Goal: Complete application form

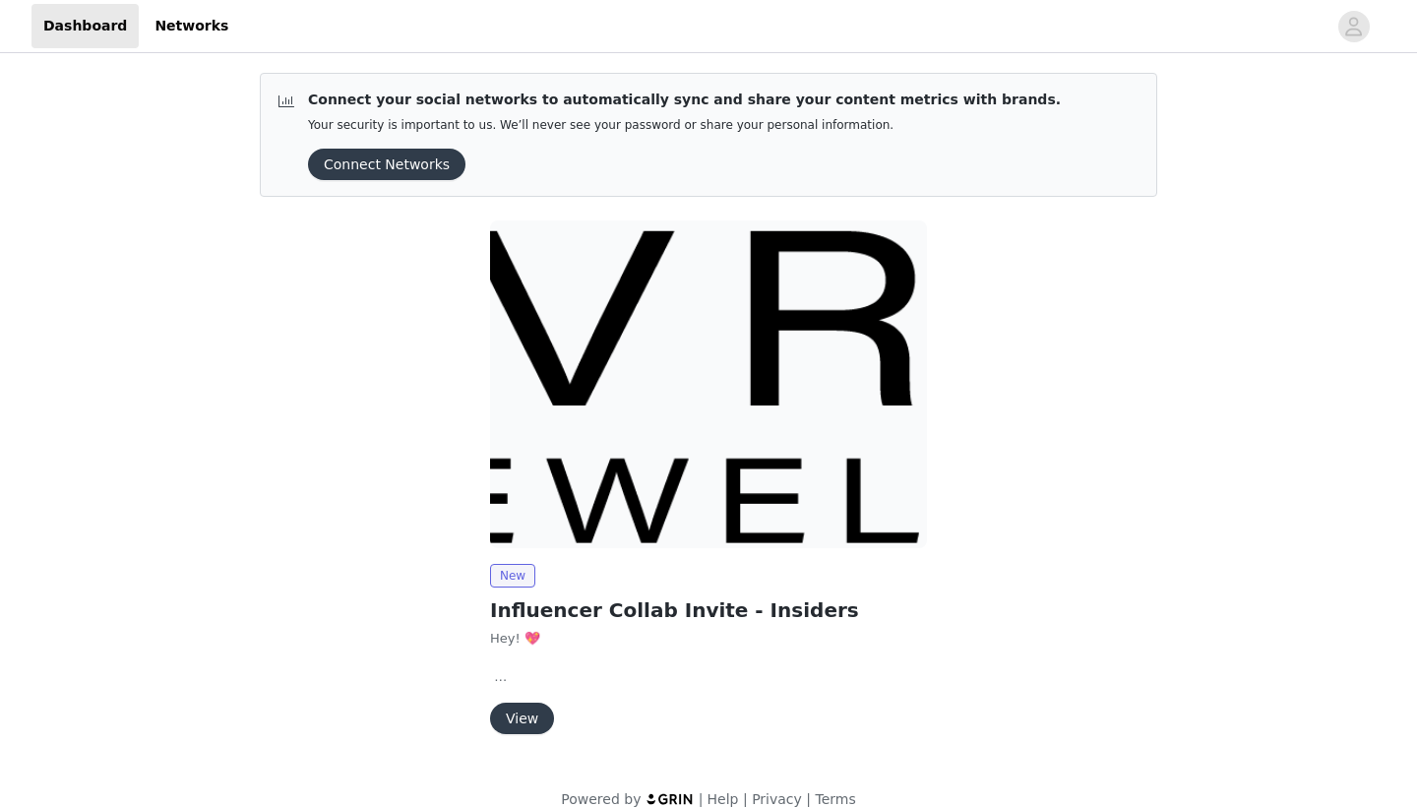
click at [528, 715] on button "View" at bounding box center [522, 718] width 64 height 31
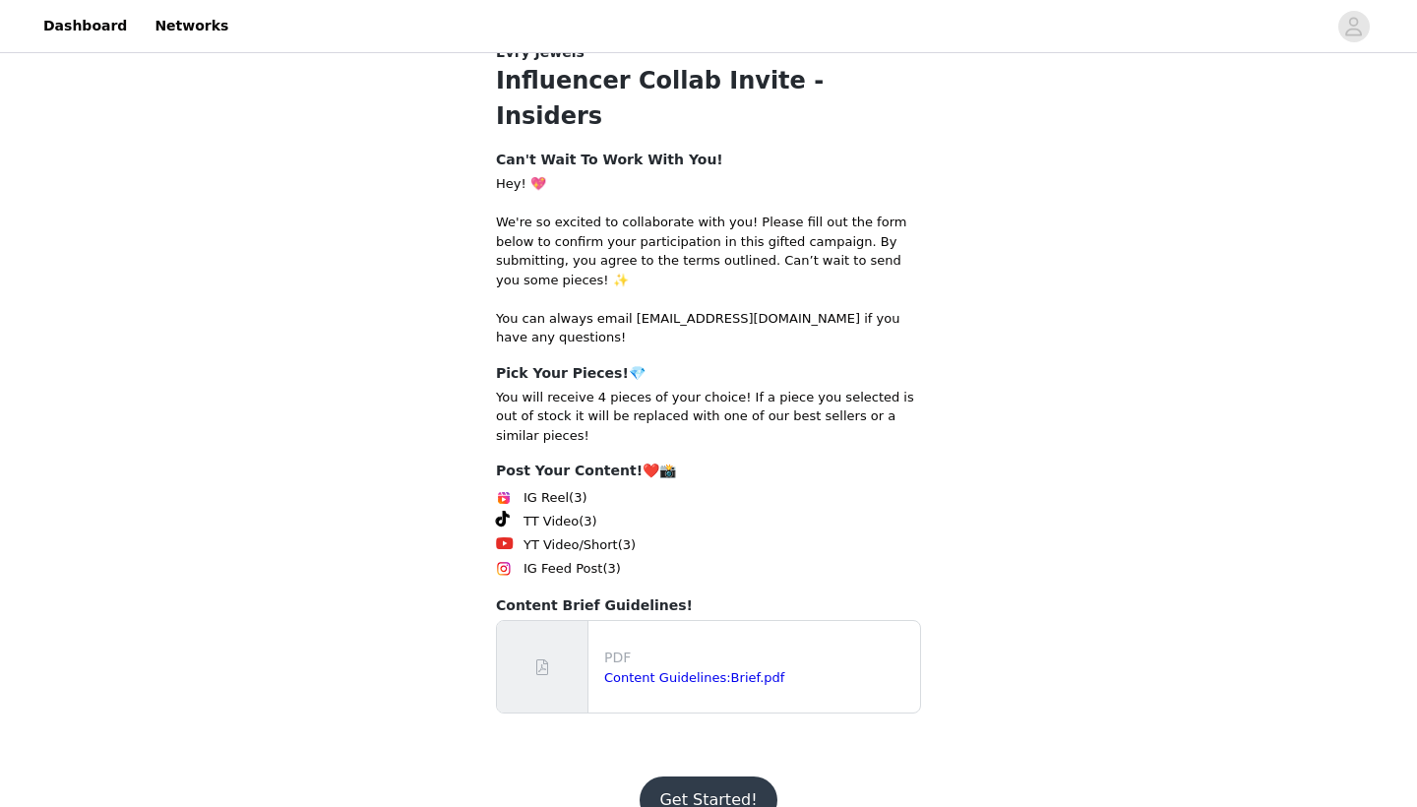
scroll to position [233, 0]
click at [702, 777] on button "Get Started!" at bounding box center [708, 800] width 137 height 47
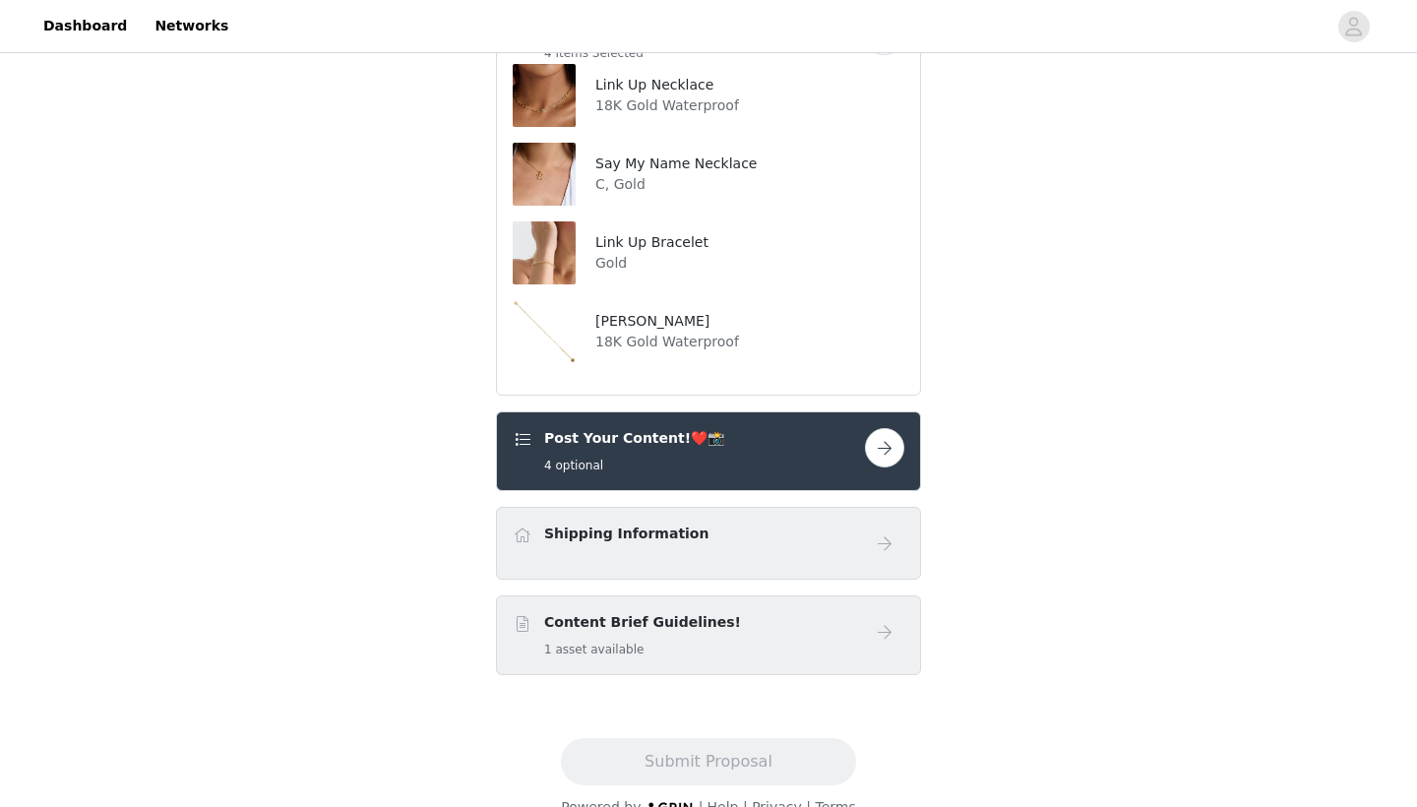
scroll to position [421, 0]
click at [883, 429] on button "button" at bounding box center [884, 448] width 39 height 39
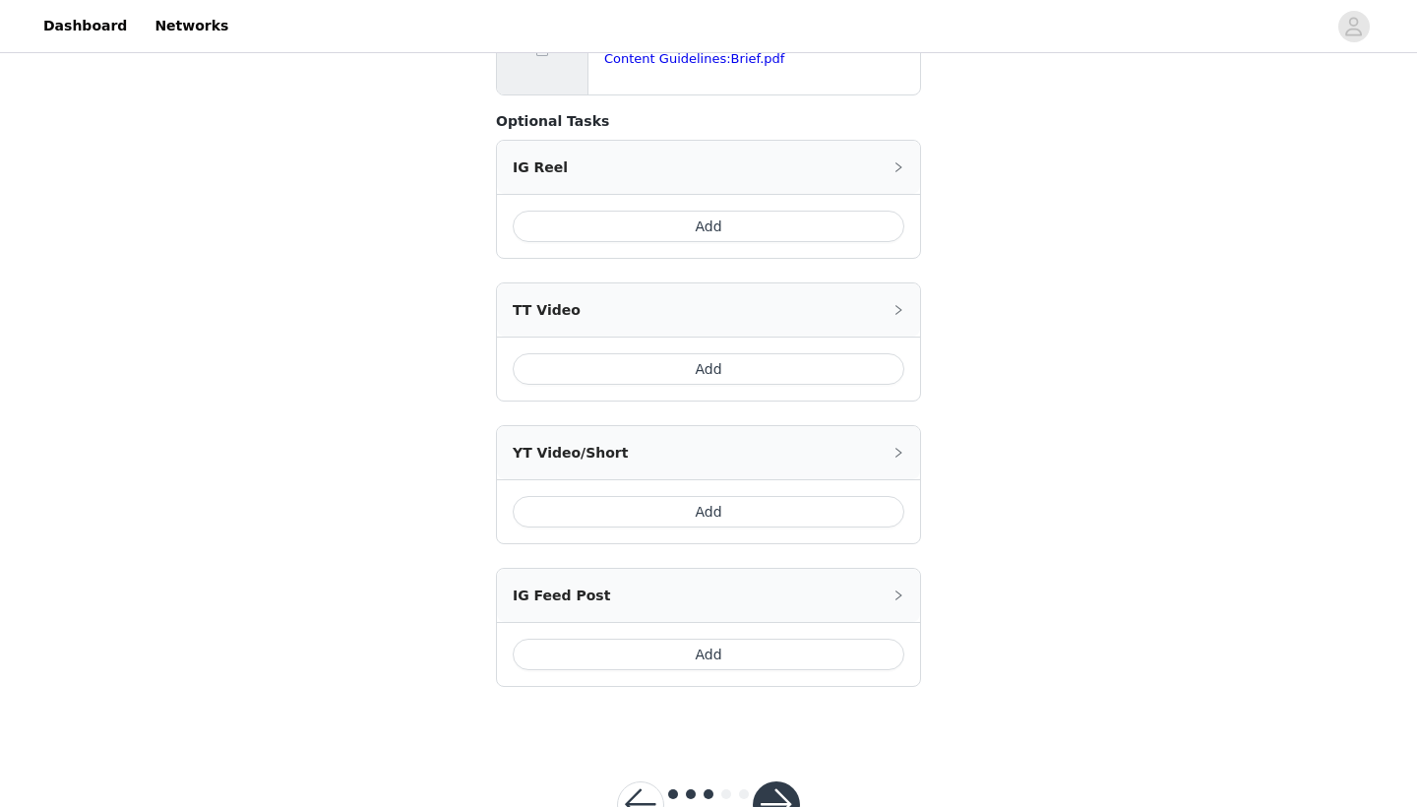
scroll to position [870, 0]
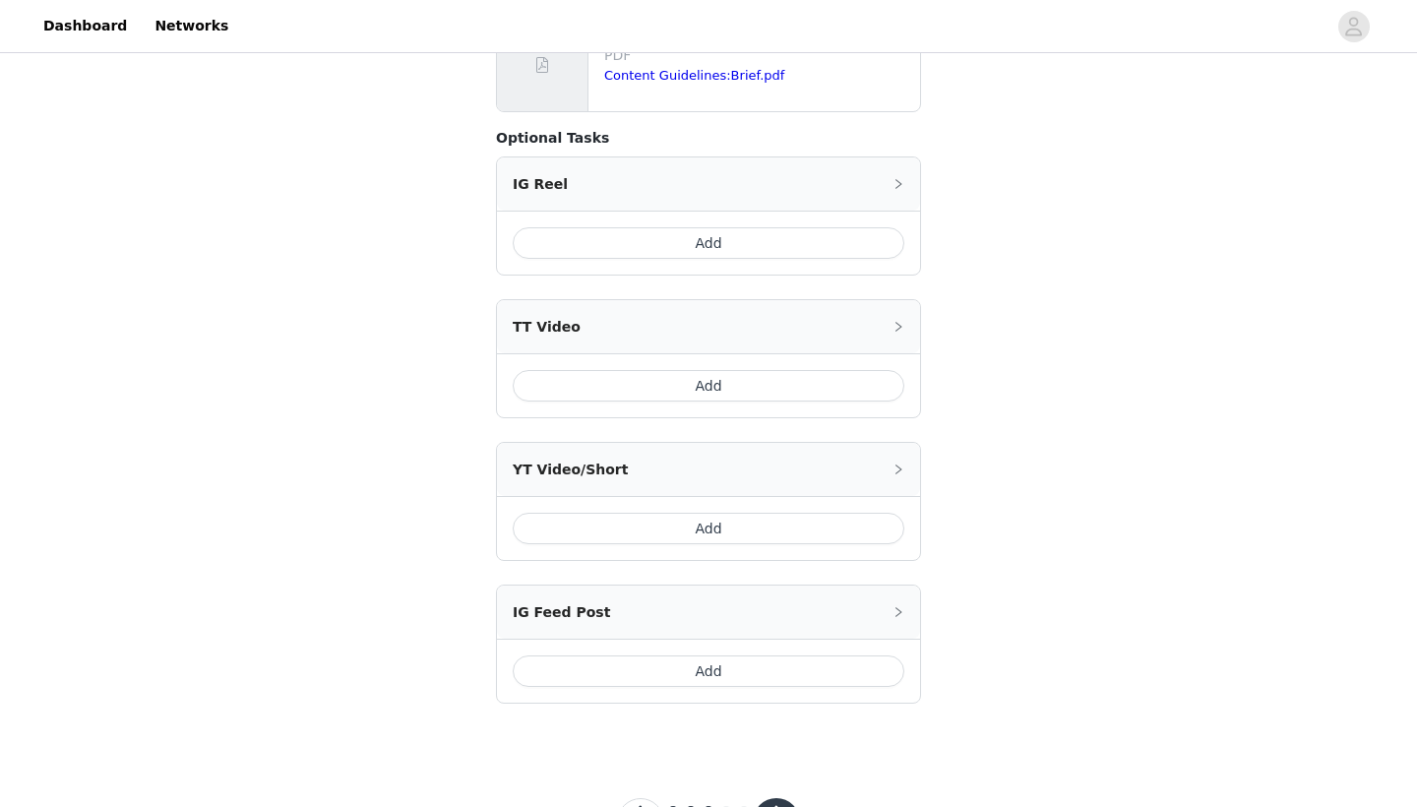
click at [660, 300] on div "TT Video" at bounding box center [708, 326] width 423 height 53
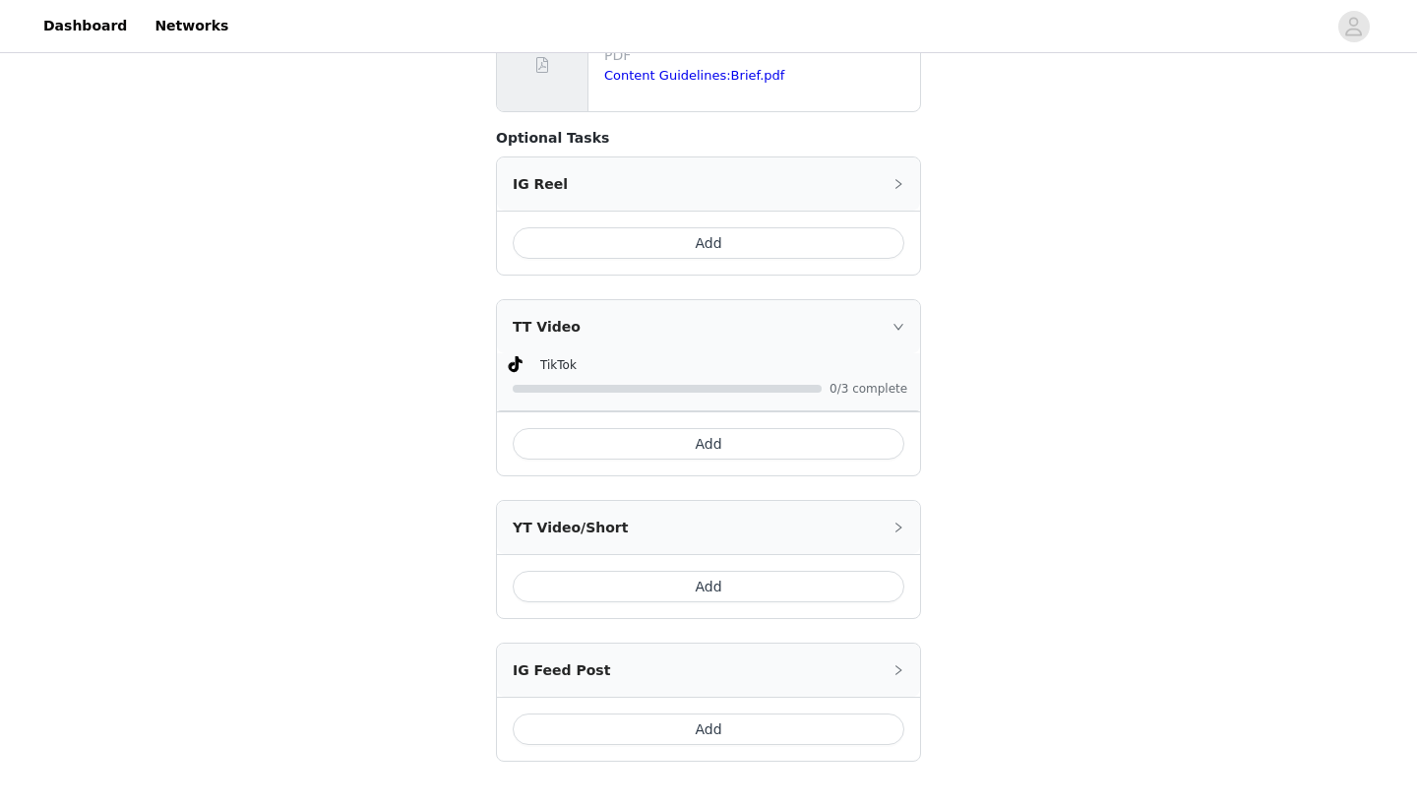
click at [705, 428] on button "Add" at bounding box center [709, 443] width 392 height 31
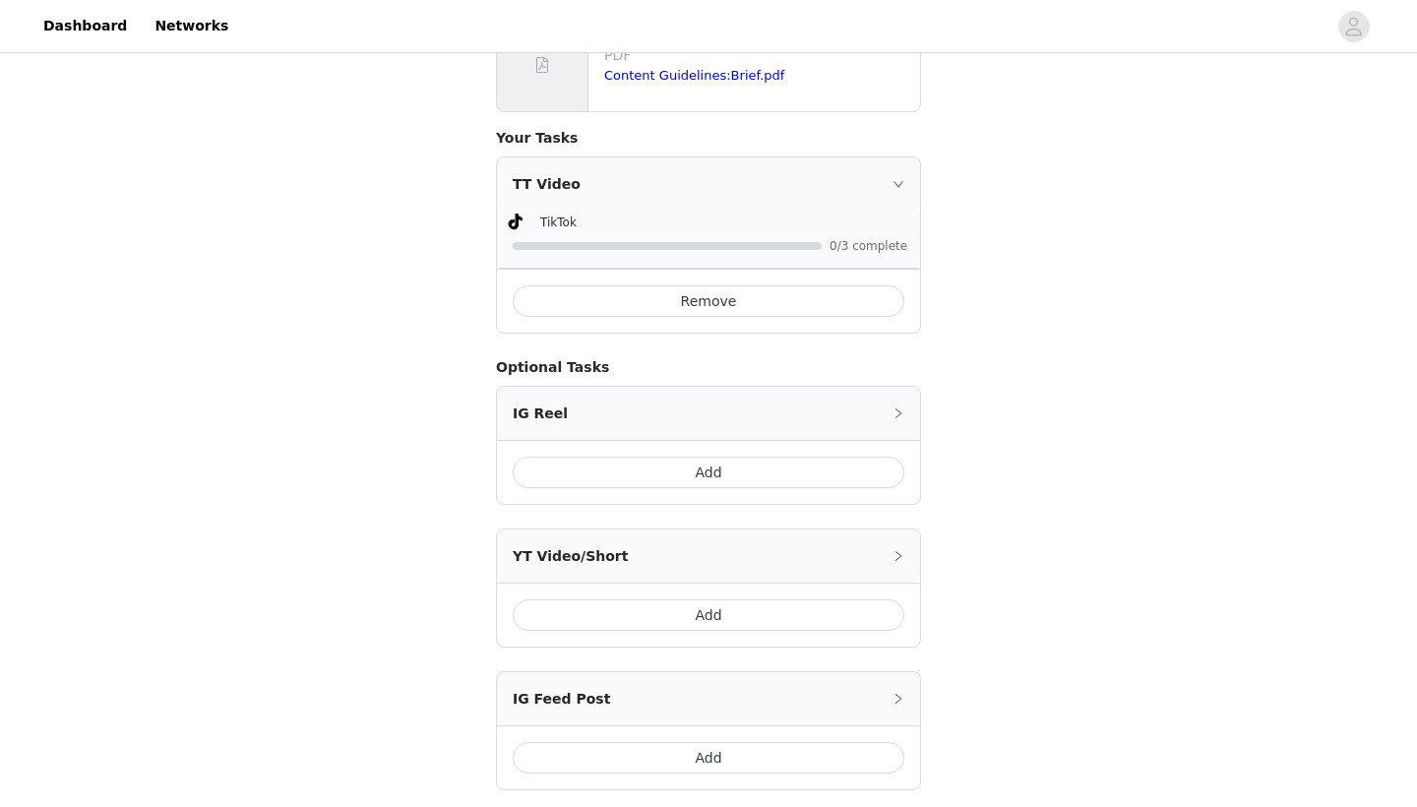
click at [695, 157] on div "TT Video" at bounding box center [708, 183] width 423 height 53
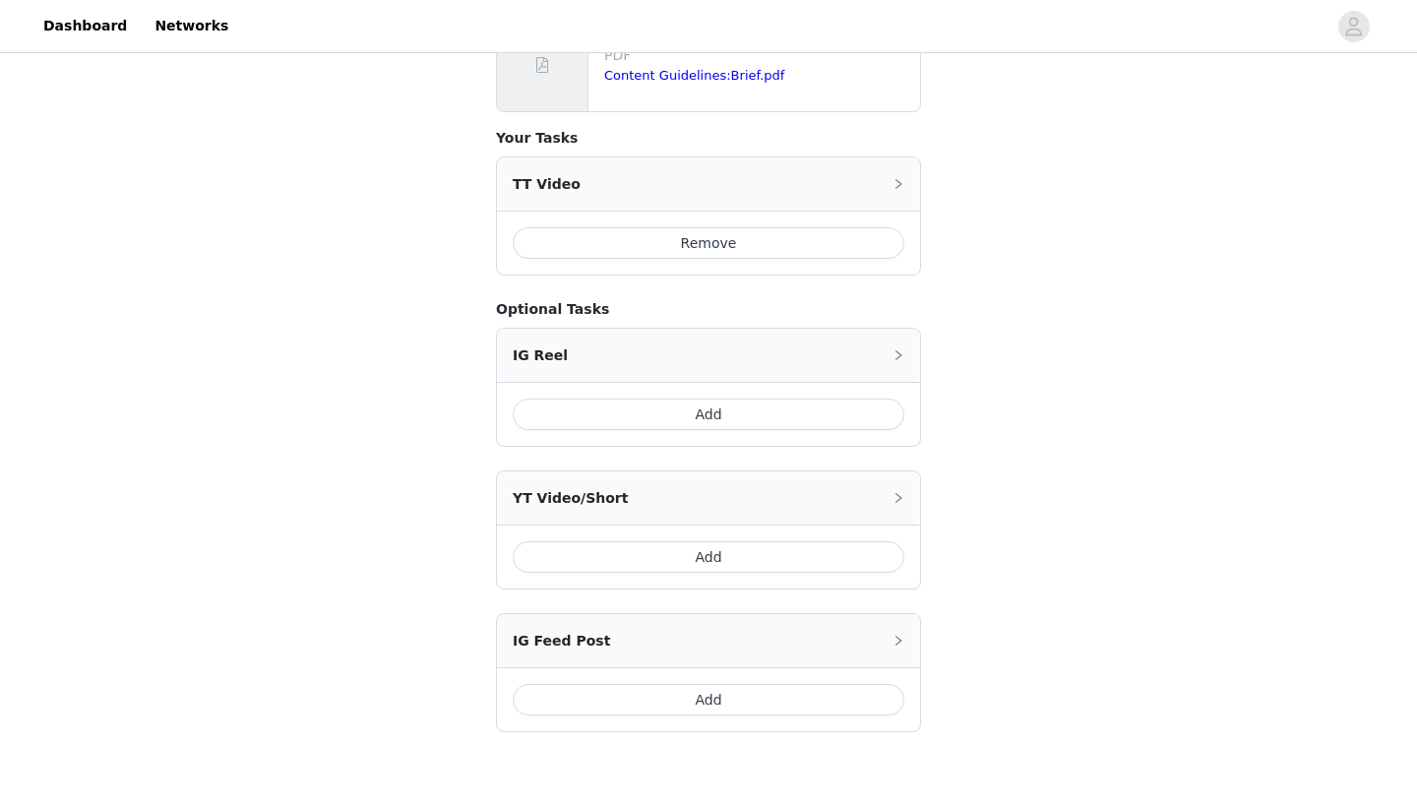
click at [694, 157] on div "TT Video" at bounding box center [708, 183] width 423 height 53
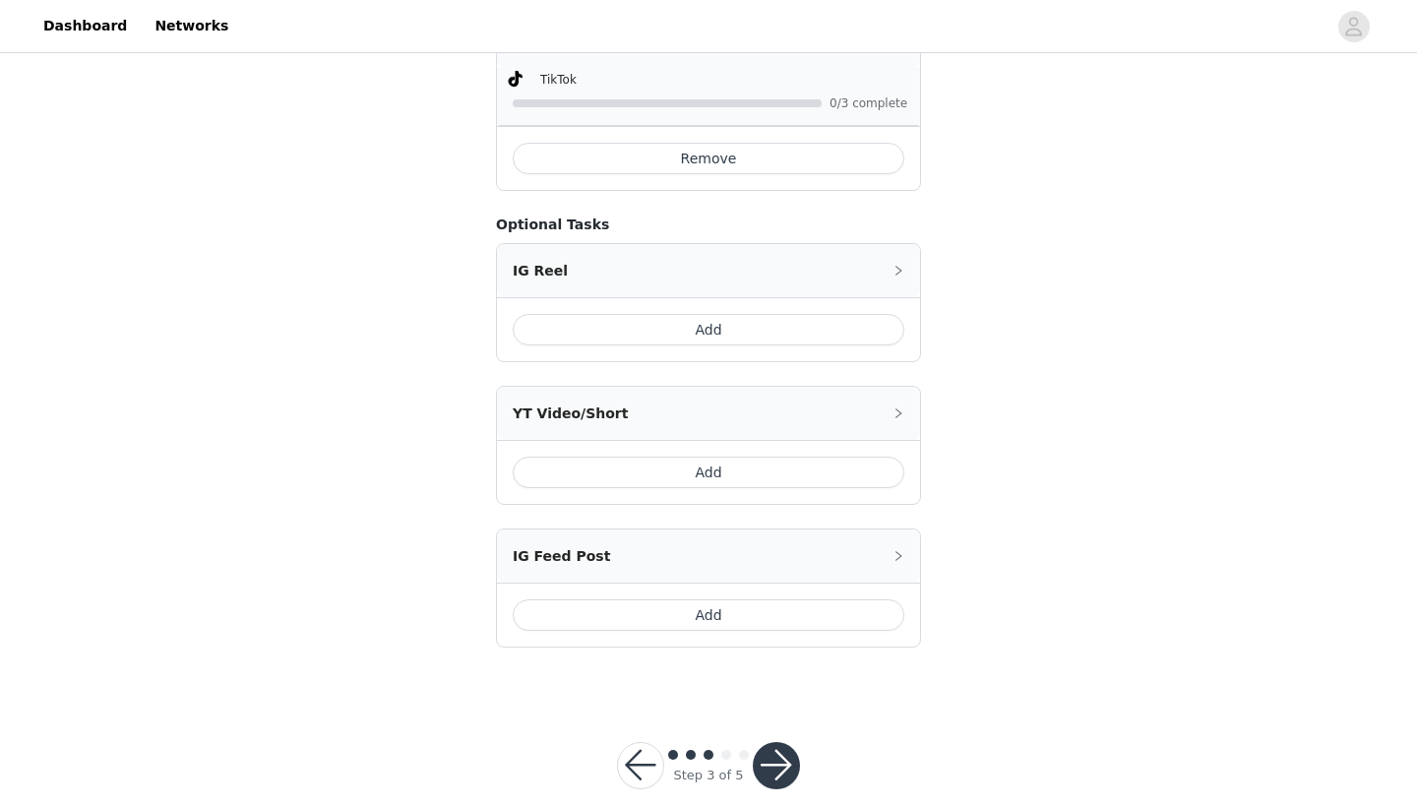
scroll to position [1011, 0]
click at [776, 743] on button "button" at bounding box center [776, 766] width 47 height 47
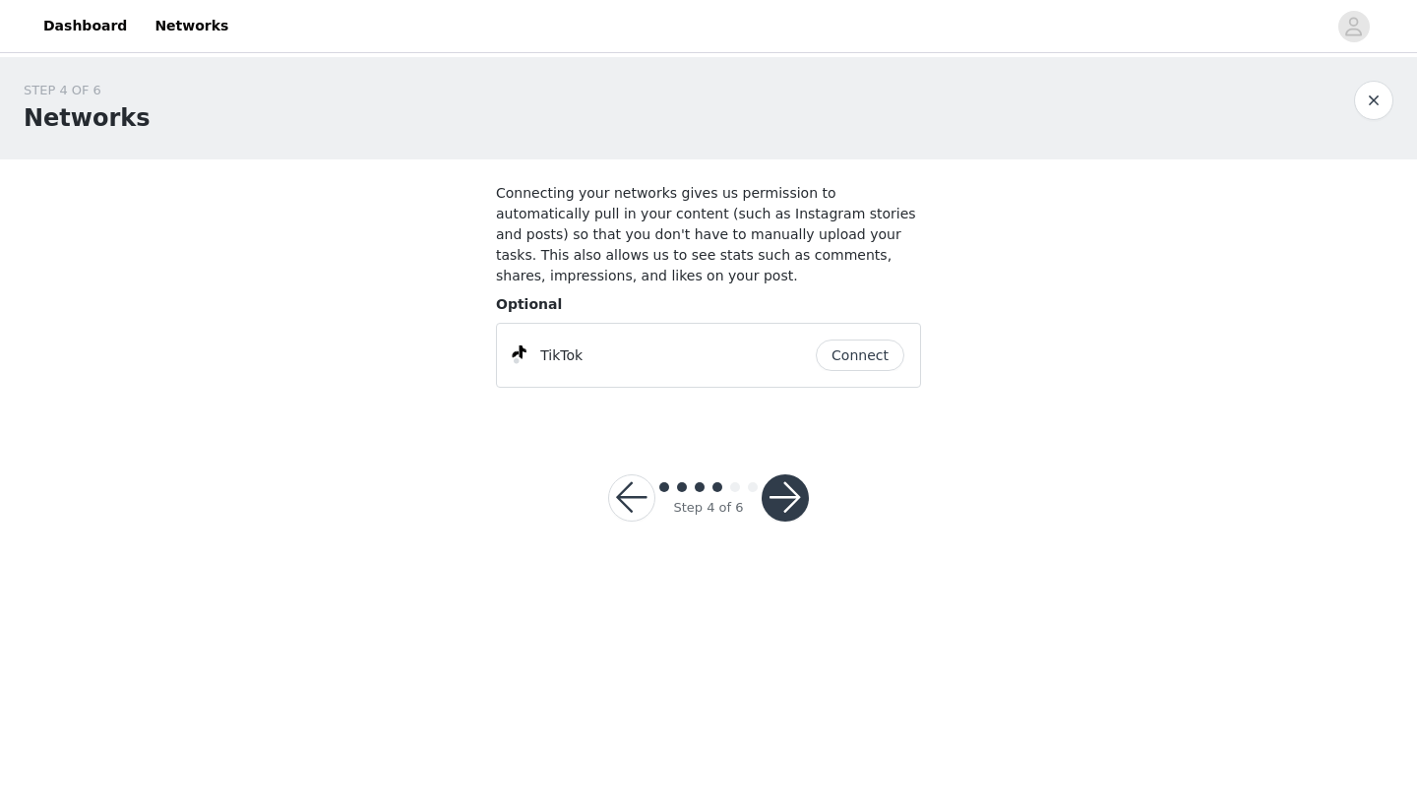
click at [869, 361] on button "Connect" at bounding box center [860, 354] width 89 height 31
click at [868, 351] on button "Connect" at bounding box center [860, 354] width 89 height 31
click at [792, 499] on button "button" at bounding box center [785, 497] width 47 height 47
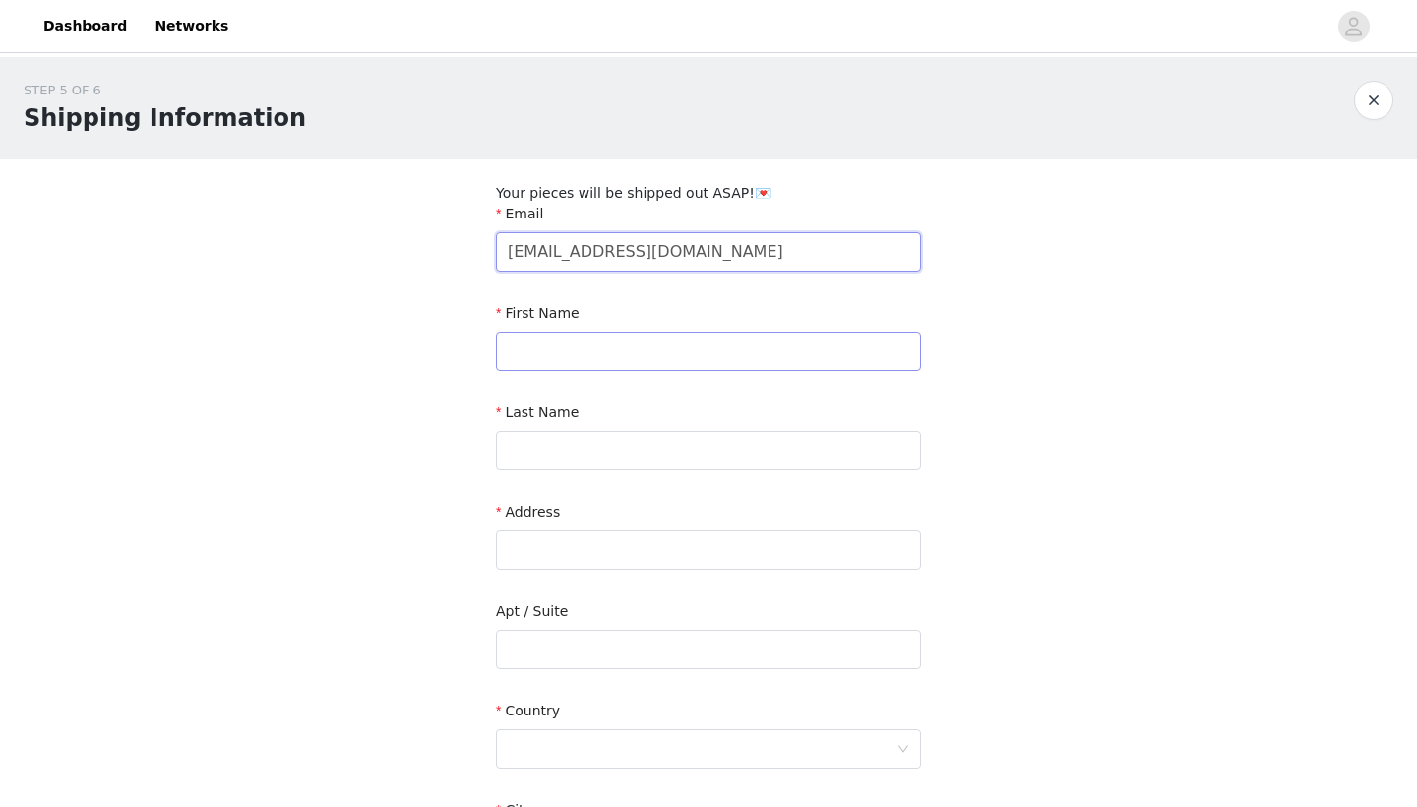
type input "[EMAIL_ADDRESS][DOMAIN_NAME]"
type input "Chelsea"
type input "[PERSON_NAME]"
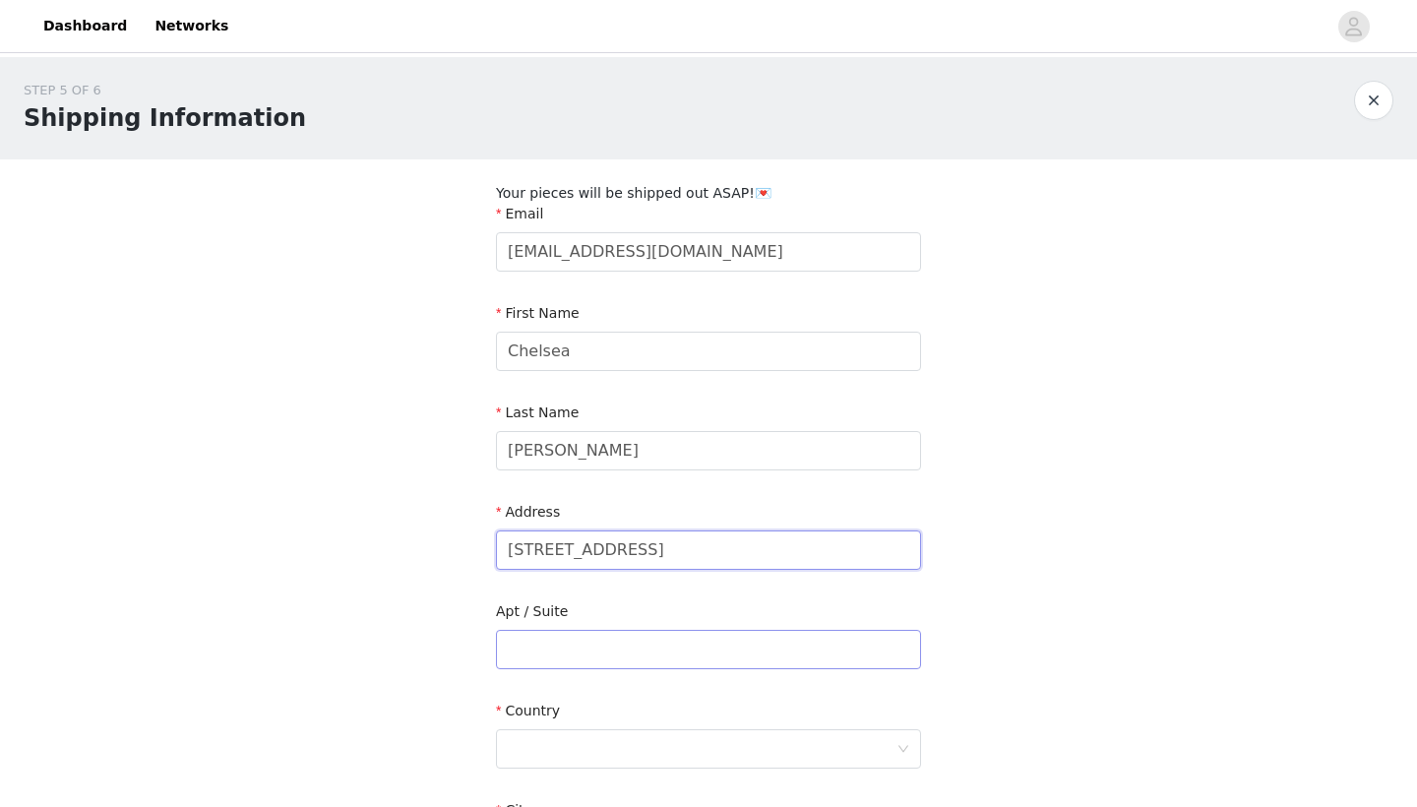
type input "[STREET_ADDRESS]"
click at [663, 651] on input "text" at bounding box center [708, 649] width 425 height 39
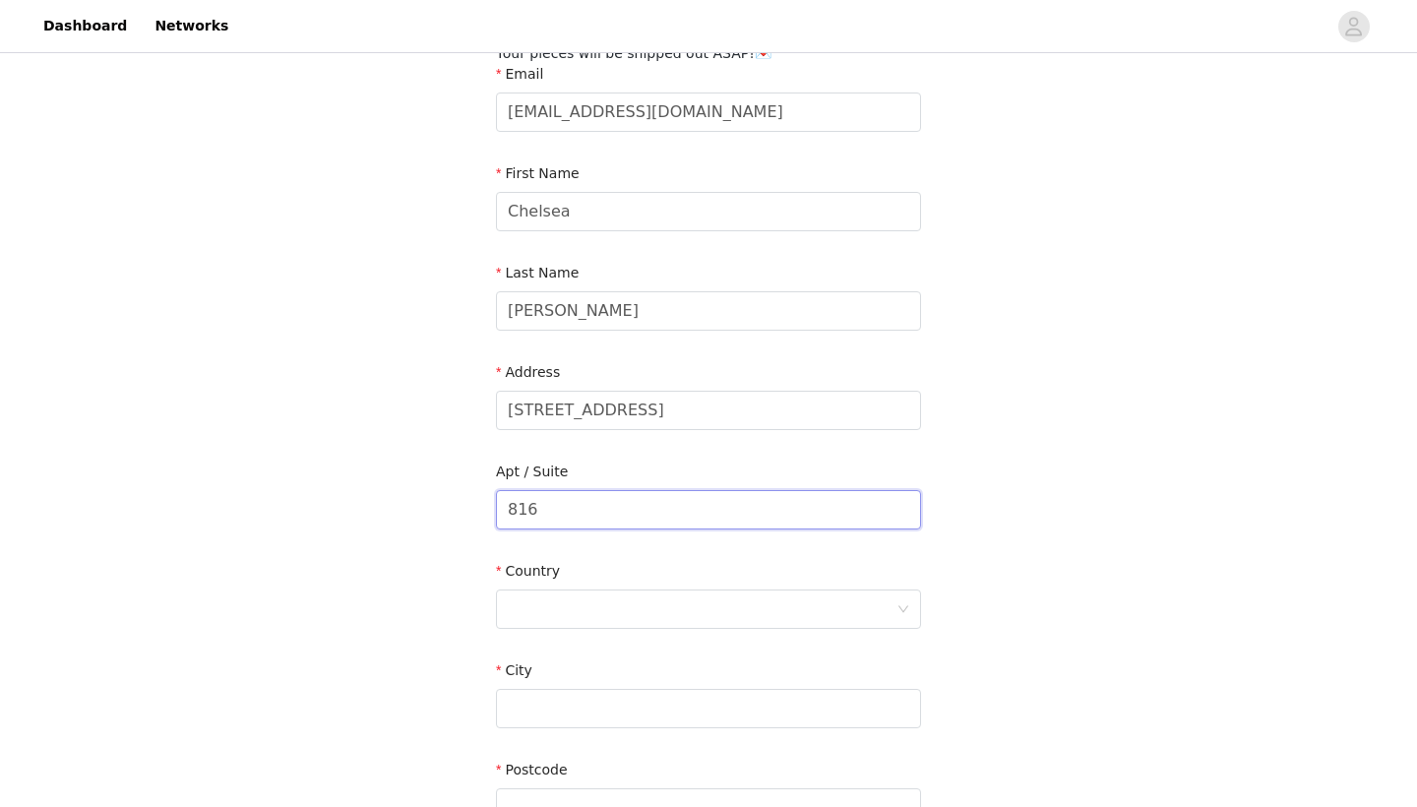
scroll to position [141, 0]
type input "816"
click at [640, 609] on div at bounding box center [702, 607] width 389 height 37
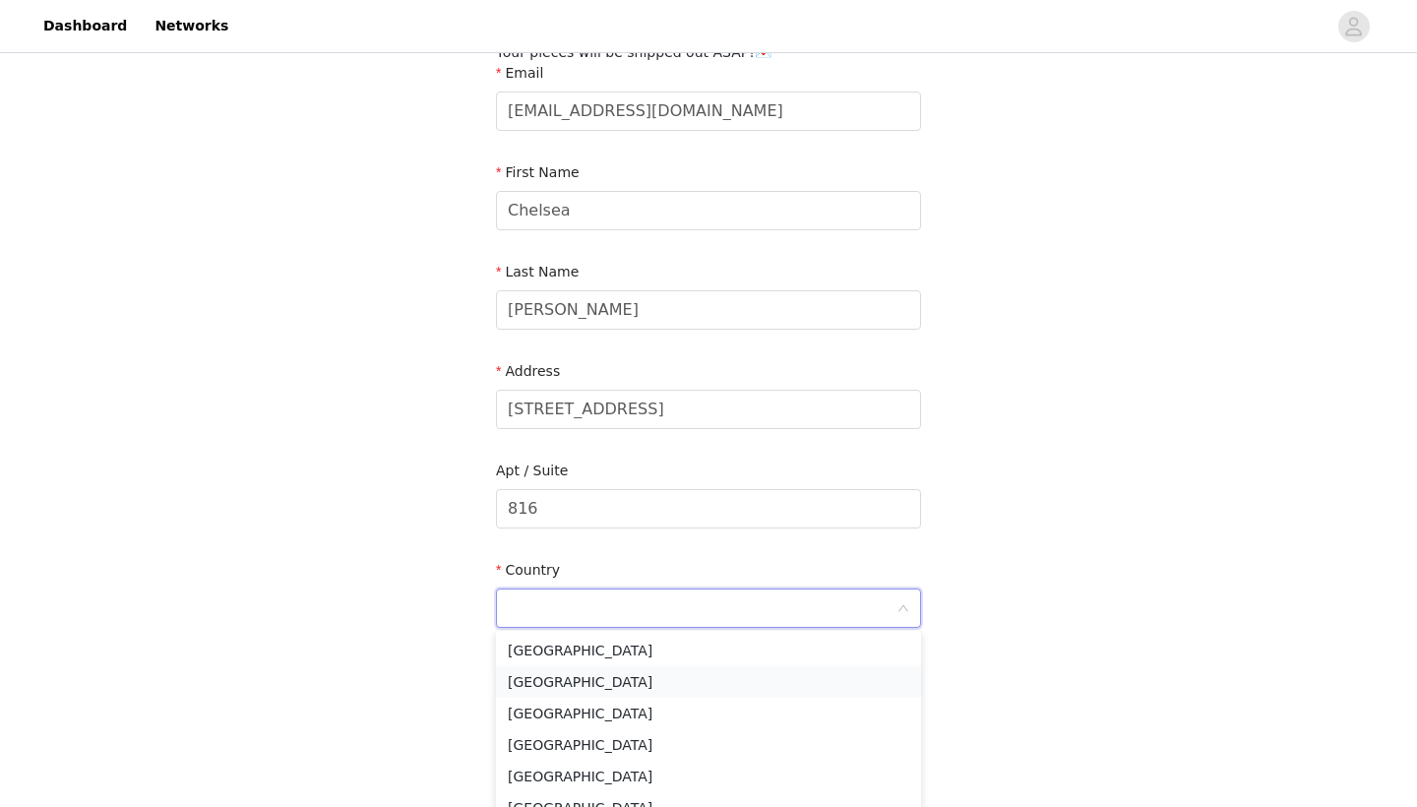
click at [613, 677] on li "[GEOGRAPHIC_DATA]" at bounding box center [708, 681] width 425 height 31
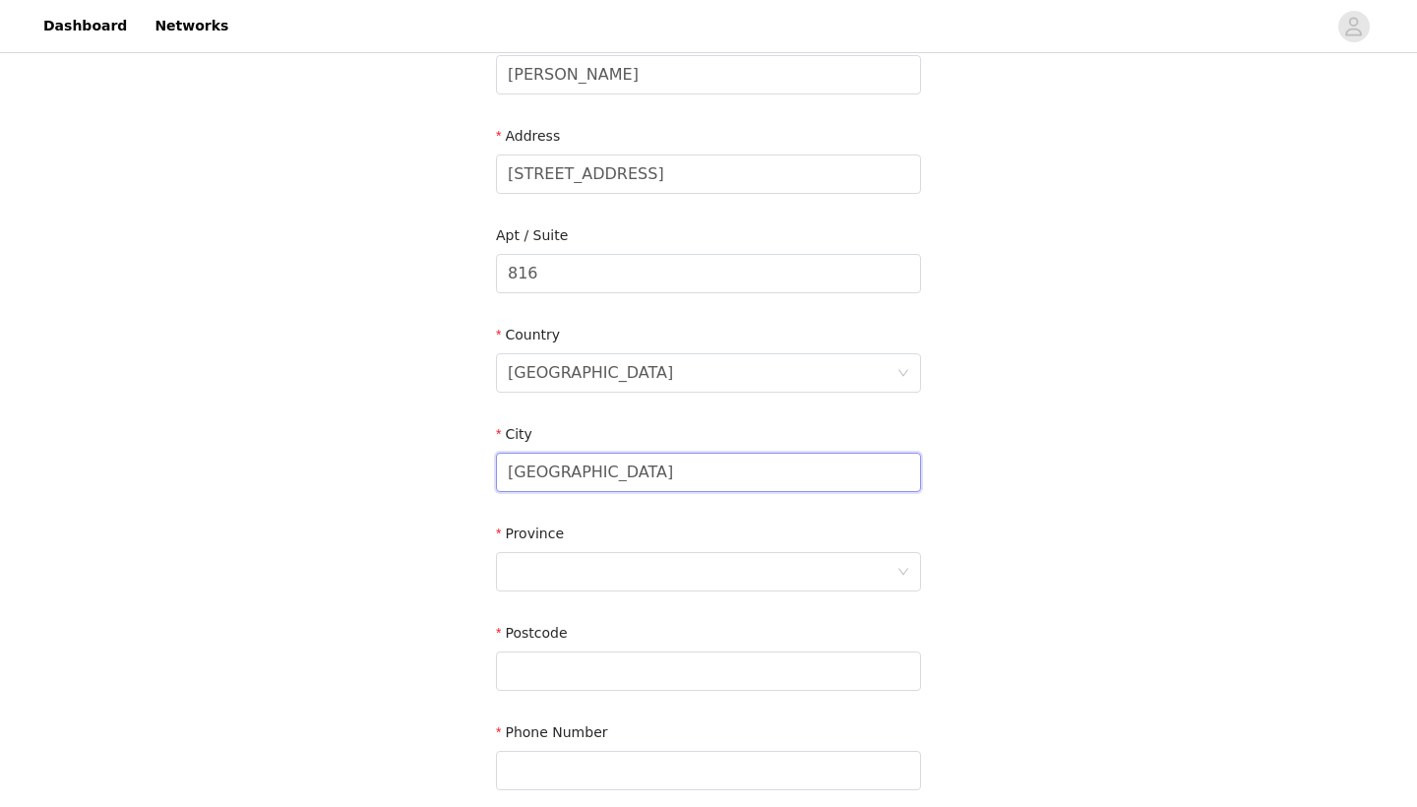
scroll to position [377, 0]
type input "[GEOGRAPHIC_DATA]"
click at [606, 567] on div at bounding box center [702, 570] width 389 height 37
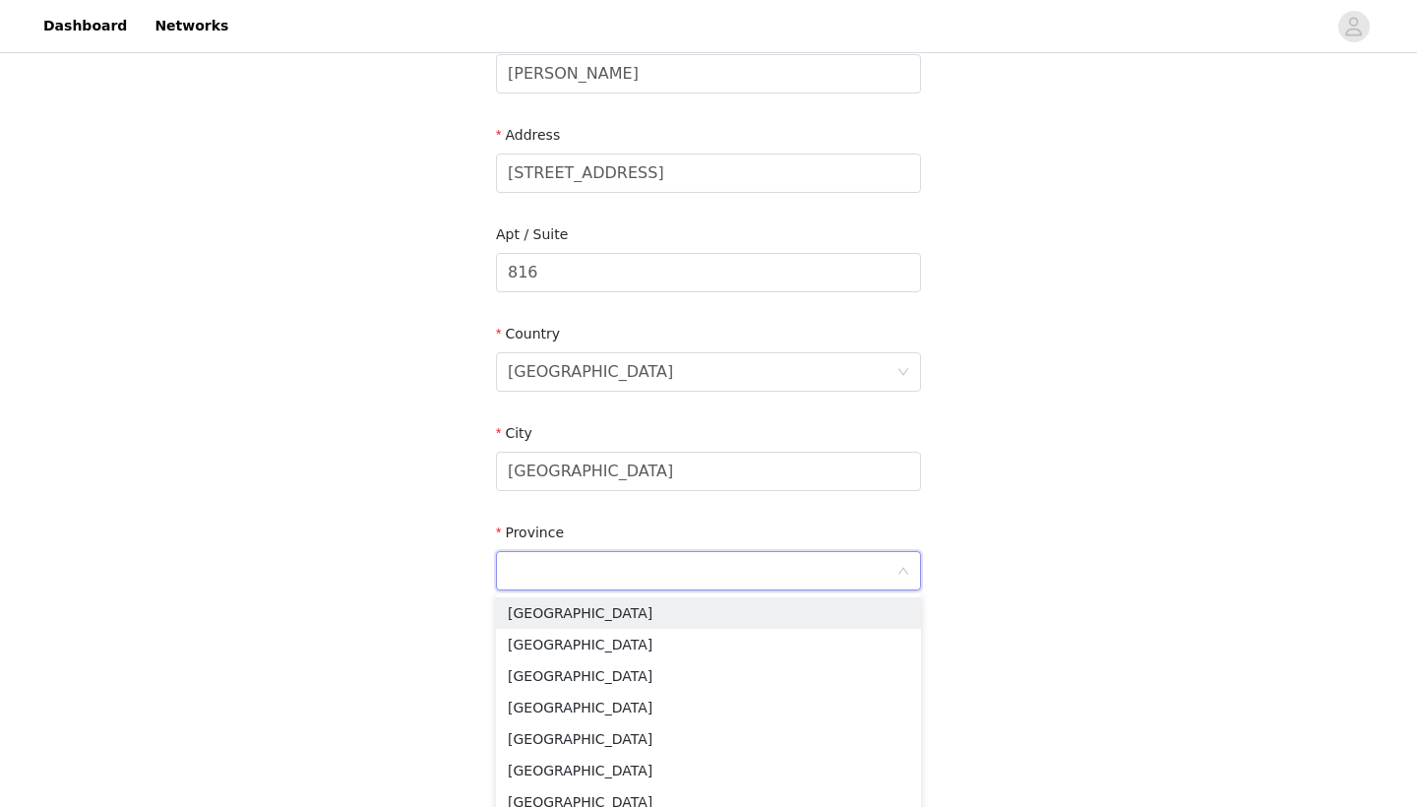
type input "O"
click at [577, 770] on li "[GEOGRAPHIC_DATA]" at bounding box center [708, 770] width 425 height 31
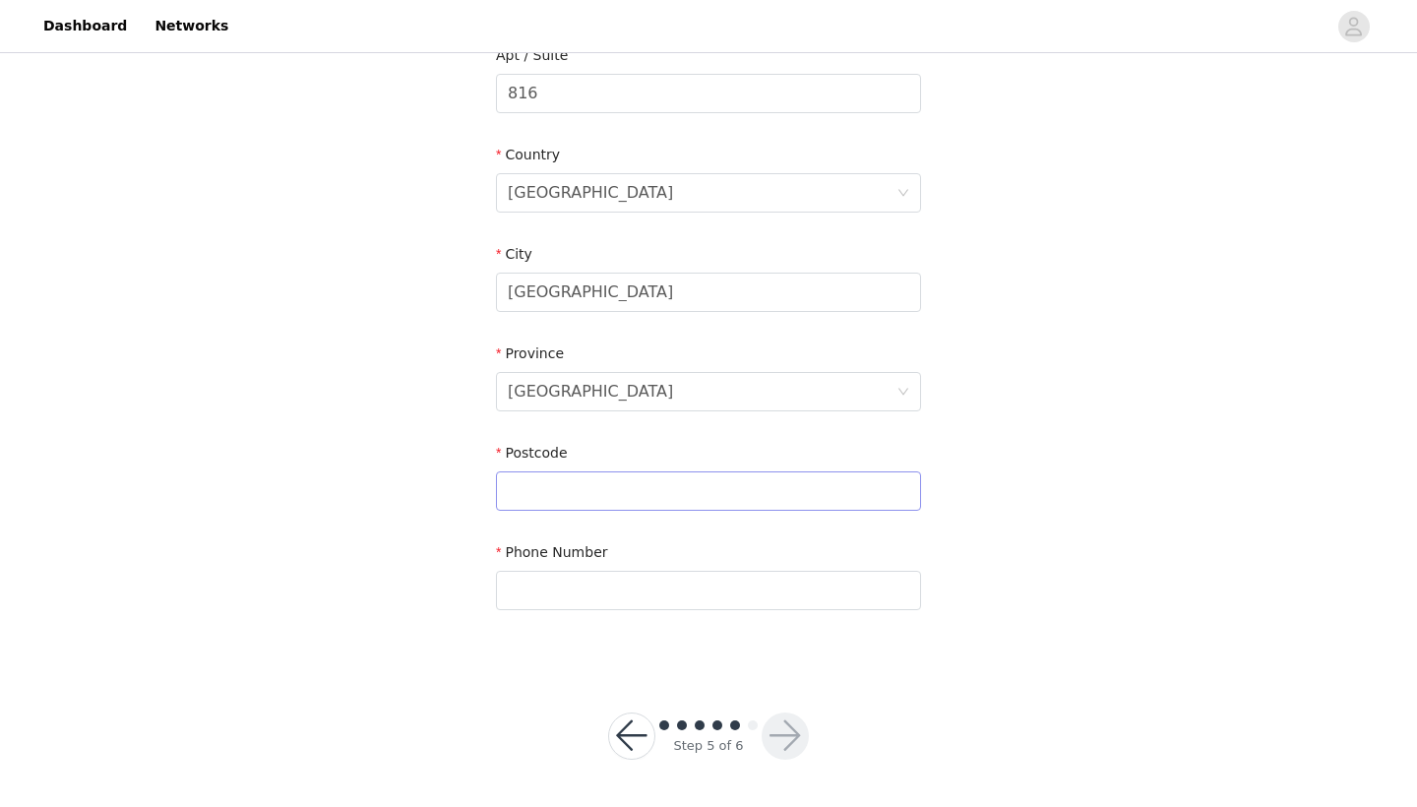
scroll to position [555, 0]
type input "M5V 1C1"
type input "9052464534"
click at [781, 739] on button "button" at bounding box center [785, 736] width 47 height 47
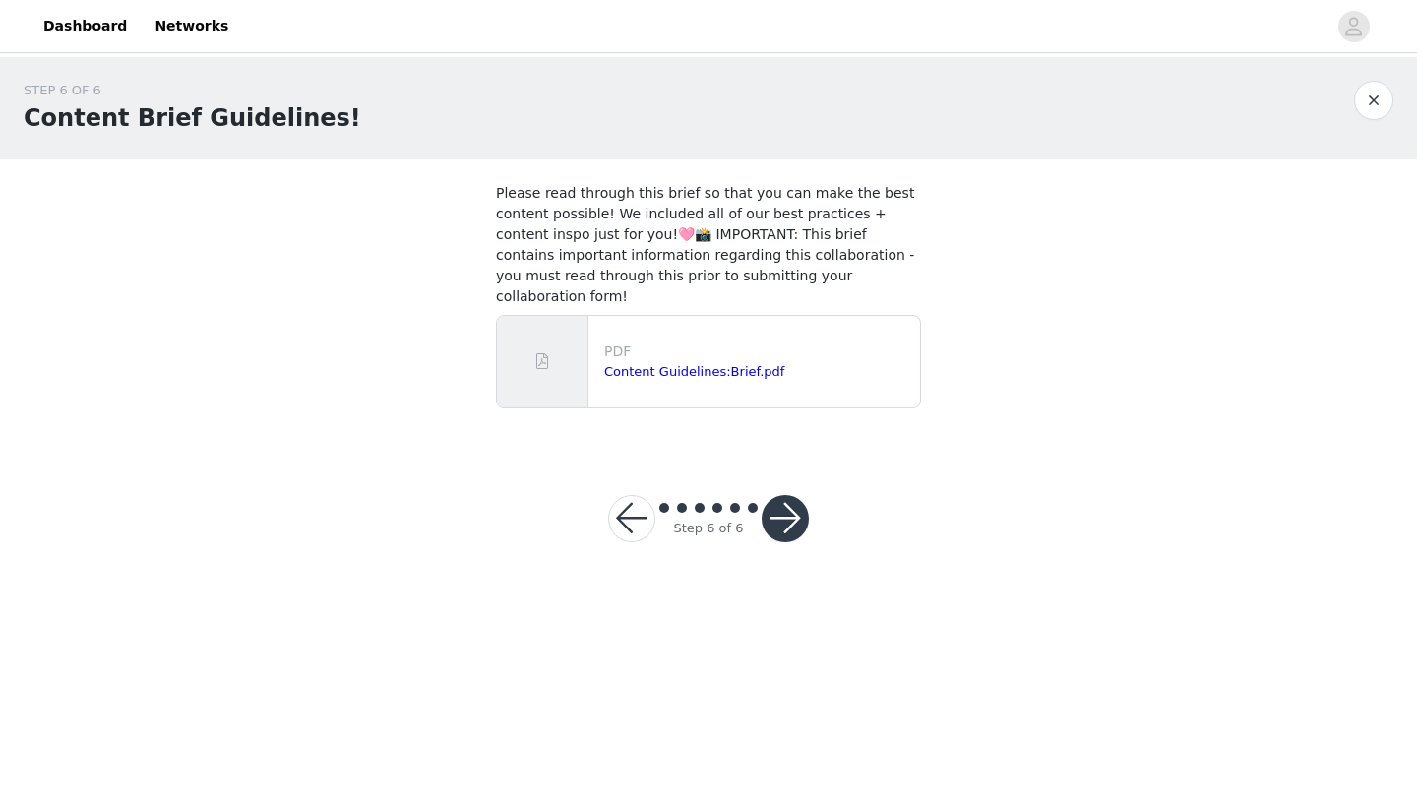
click at [790, 505] on button "button" at bounding box center [785, 518] width 47 height 47
